Goal: Task Accomplishment & Management: Manage account settings

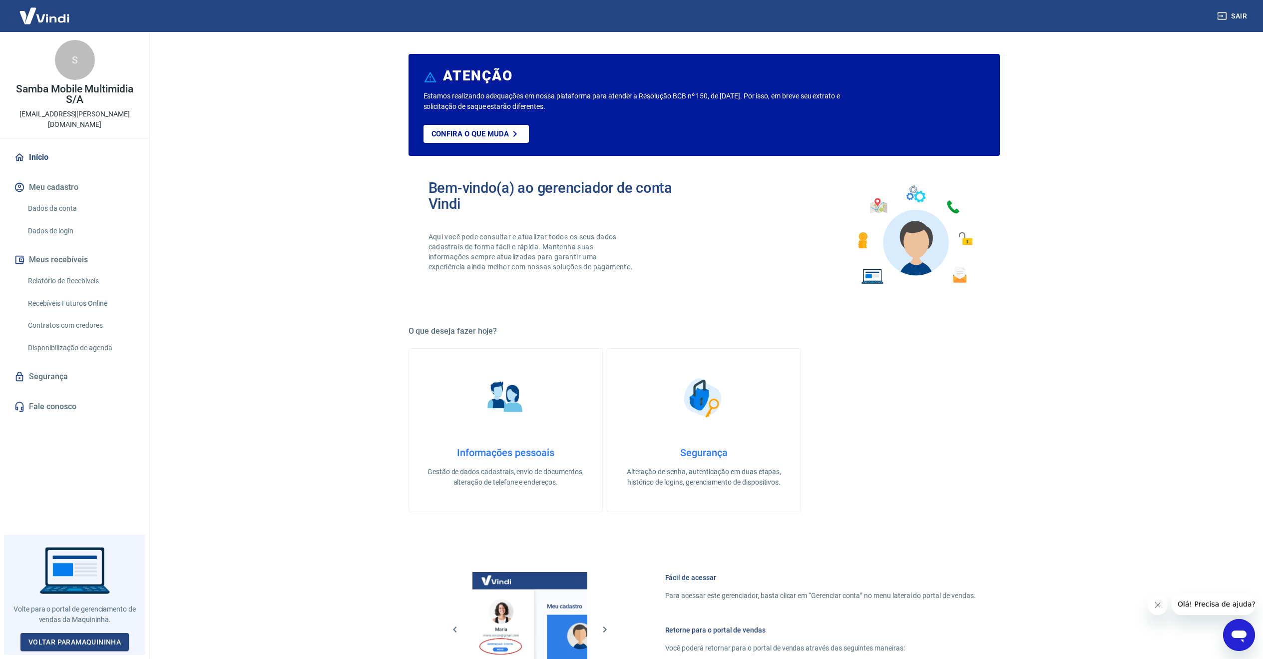
click at [46, 365] on link "Segurança" at bounding box center [74, 376] width 125 height 22
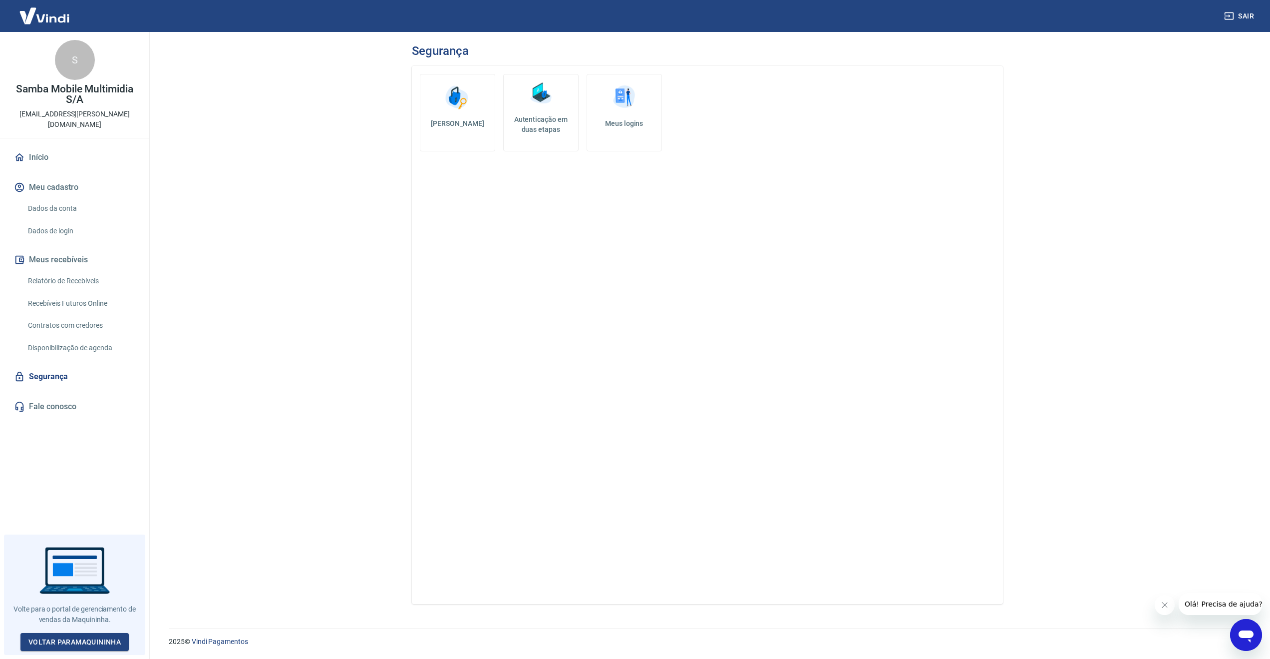
click at [80, 201] on link "Dados da conta" at bounding box center [80, 208] width 113 height 20
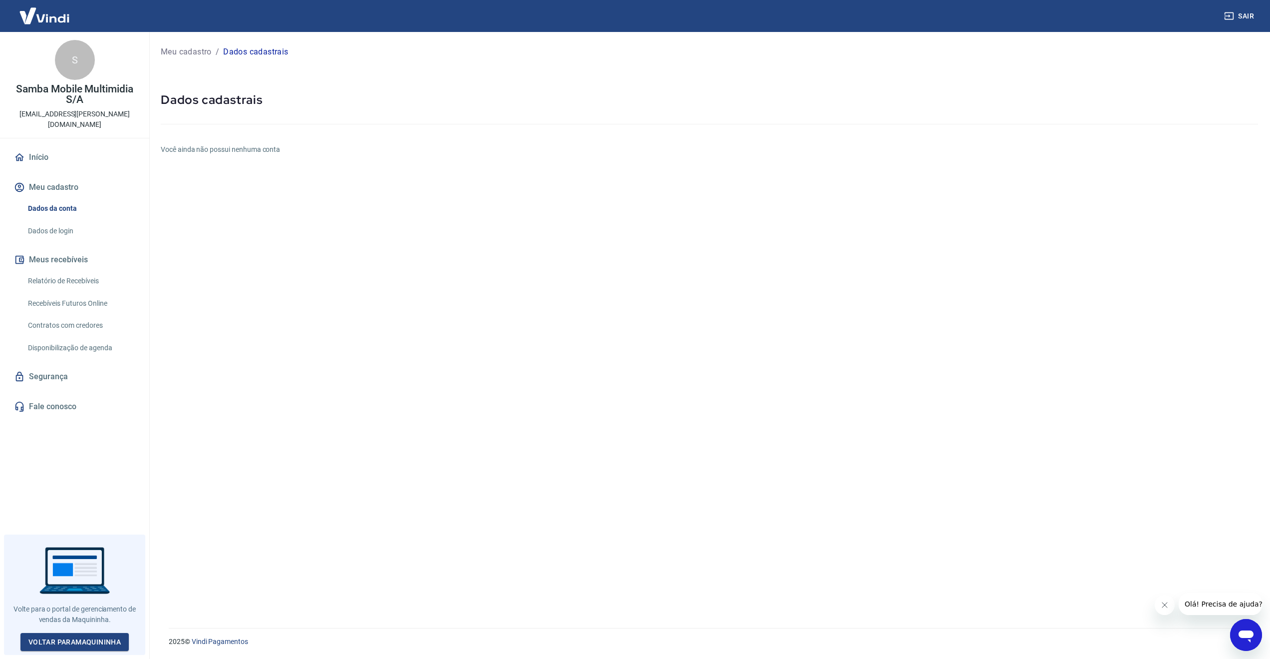
click at [81, 221] on link "Dados de login" at bounding box center [80, 231] width 113 height 20
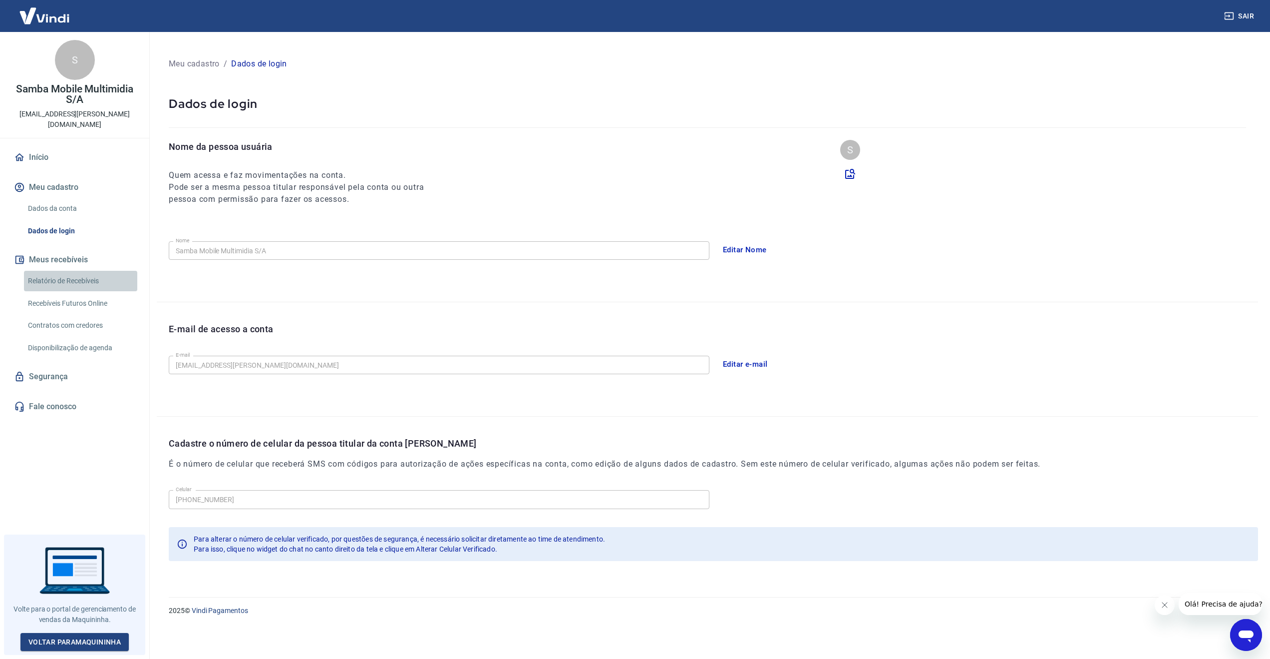
click at [72, 275] on link "Relatório de Recebíveis" at bounding box center [80, 281] width 113 height 20
